Goal: Go to known website: Access a specific website the user already knows

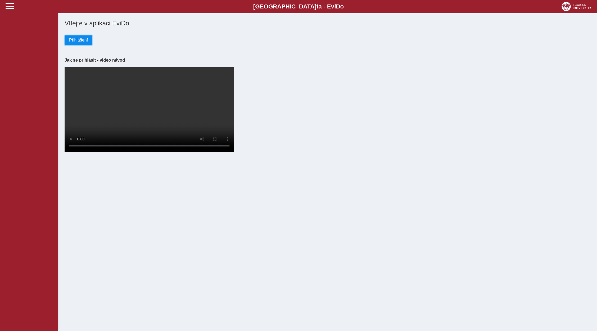
click at [74, 36] on button "Přihlášení" at bounding box center [79, 40] width 28 height 10
click at [81, 40] on span "Přihlášení" at bounding box center [78, 40] width 19 height 5
